Goal: Task Accomplishment & Management: Use online tool/utility

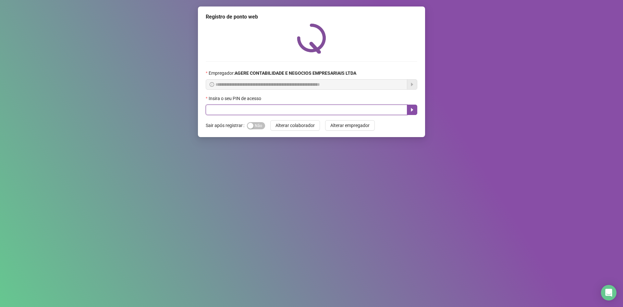
click at [248, 111] on input "text" at bounding box center [306, 109] width 201 height 10
type input "*****"
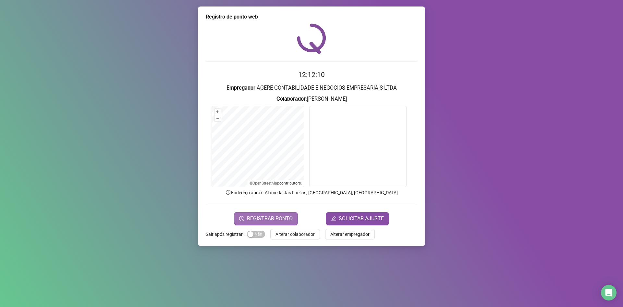
click at [259, 212] on button "REGISTRAR PONTO" at bounding box center [266, 218] width 64 height 13
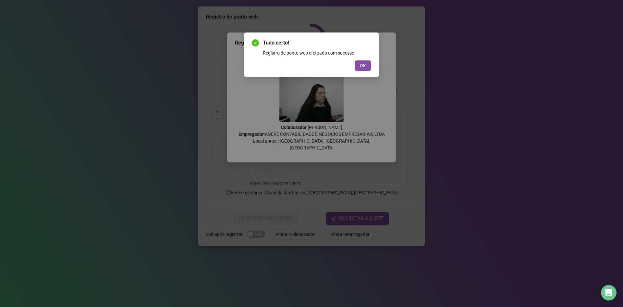
click at [355, 56] on div "Registro de ponto web efetuado com sucesso." at bounding box center [317, 52] width 108 height 7
drag, startPoint x: 364, startPoint y: 69, endPoint x: 369, endPoint y: 65, distance: 6.3
click at [364, 68] on span "OK" at bounding box center [363, 65] width 6 height 7
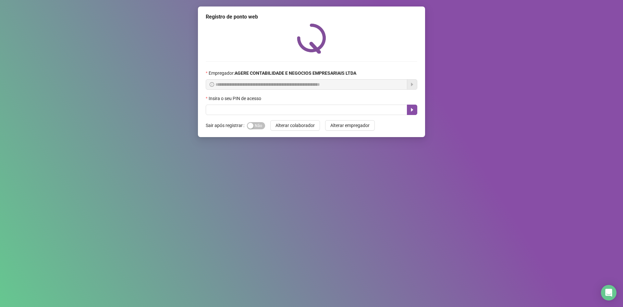
click at [268, 102] on div "Insira o seu PIN de acesso" at bounding box center [311, 100] width 211 height 10
click at [283, 108] on input "text" at bounding box center [306, 109] width 201 height 10
type input "*****"
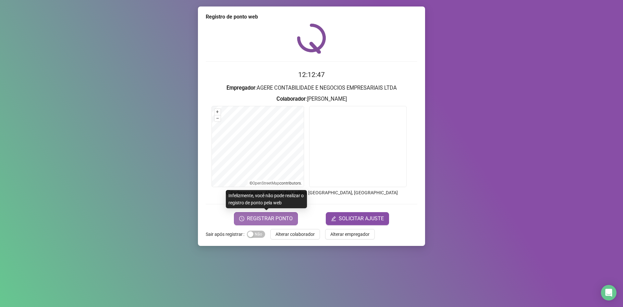
click at [274, 221] on span "REGISTRAR PONTO" at bounding box center [270, 218] width 46 height 8
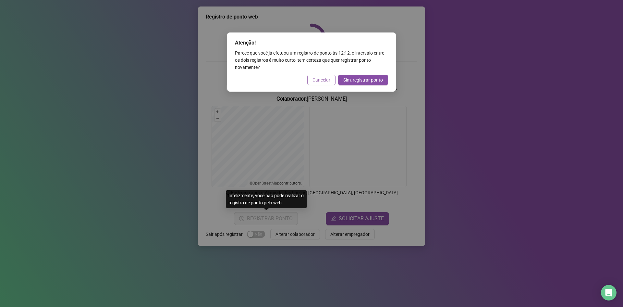
click at [319, 81] on span "Cancelar" at bounding box center [321, 79] width 18 height 7
